Goal: Find specific fact: Find specific fact

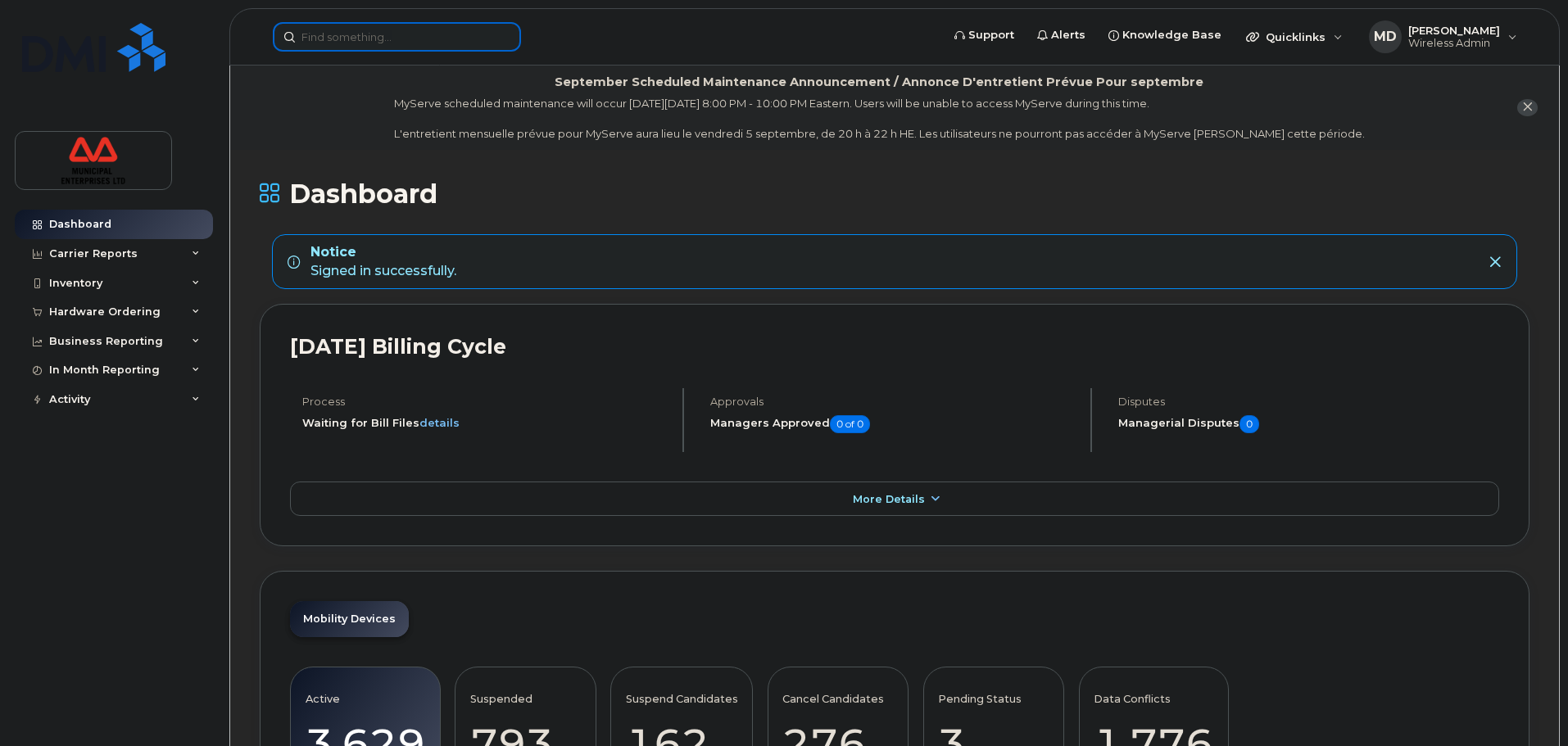
click at [395, 39] on input at bounding box center [397, 36] width 248 height 30
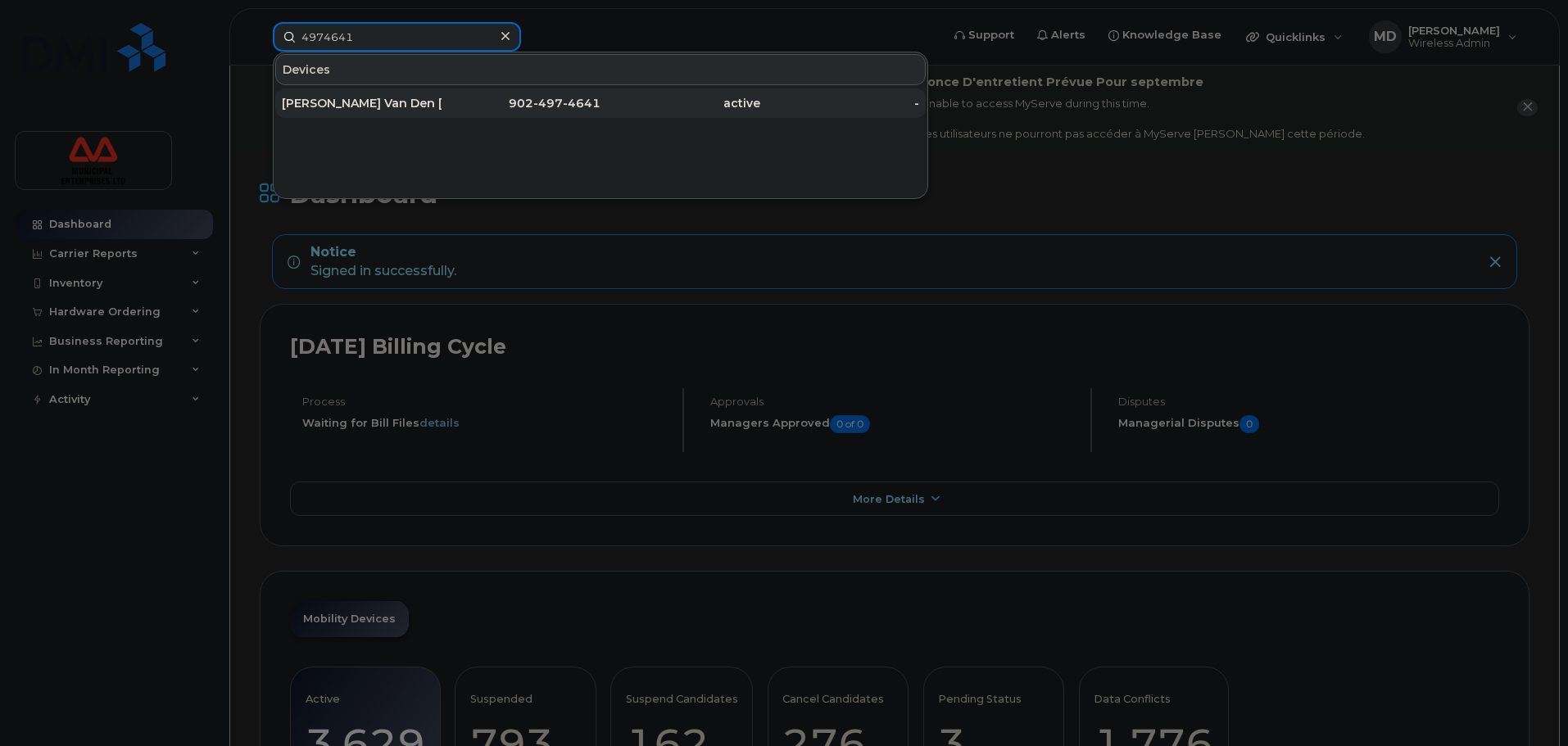
type input "4974641"
click at [675, 102] on div "active" at bounding box center [680, 103] width 160 height 16
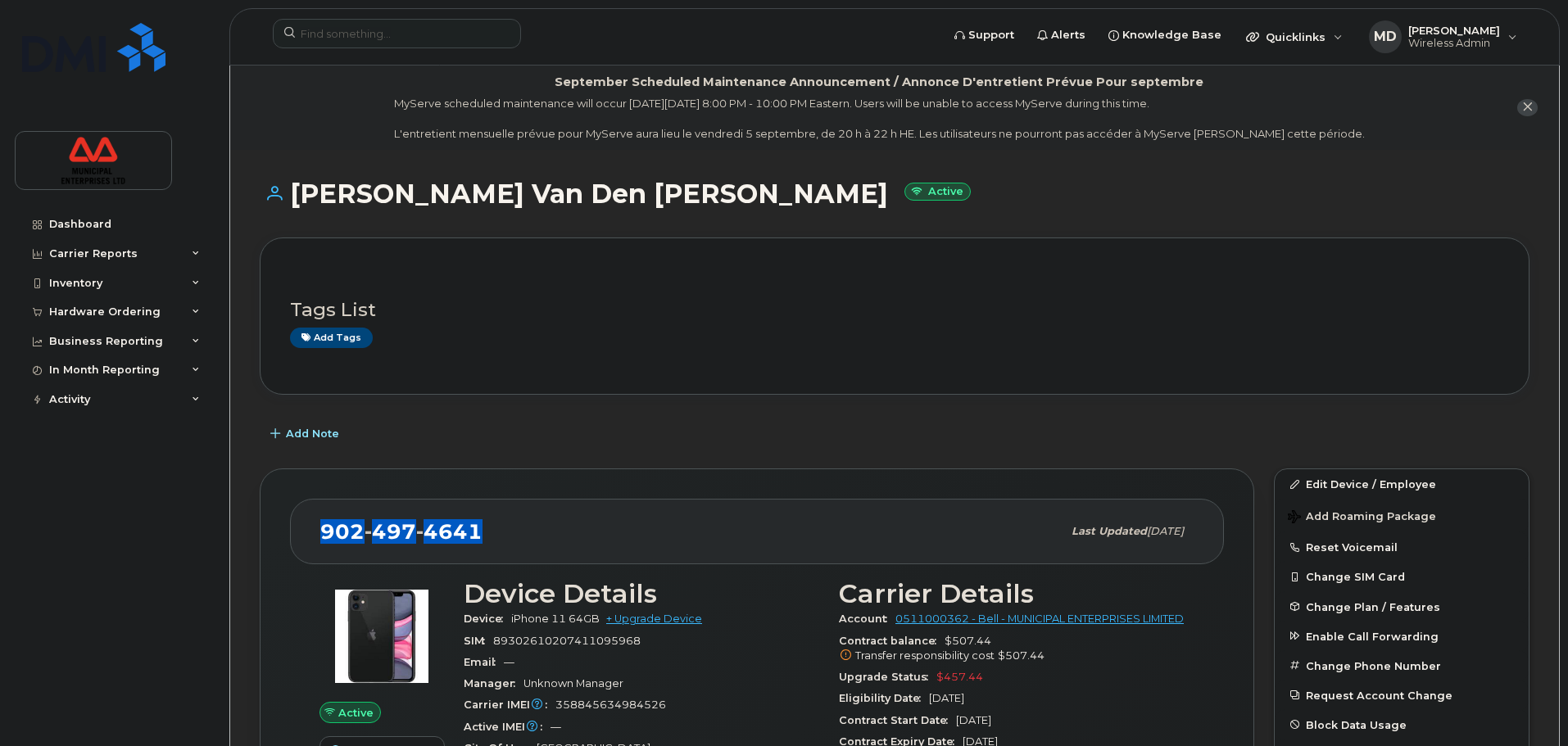
drag, startPoint x: 489, startPoint y: 538, endPoint x: 301, endPoint y: 540, distance: 188.0
click at [301, 540] on div "[PHONE_NUMBER] Last updated [DATE]" at bounding box center [757, 532] width 934 height 66
copy span "[PHONE_NUMBER]"
click at [1039, 300] on h3 "Tags List" at bounding box center [894, 310] width 1210 height 20
